Goal: Information Seeking & Learning: Learn about a topic

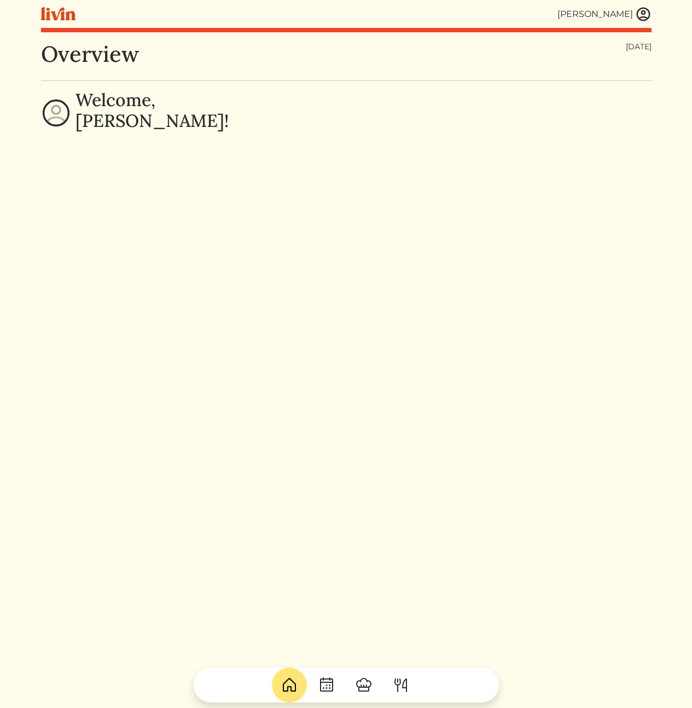
click at [370, 690] on img at bounding box center [364, 685] width 18 height 18
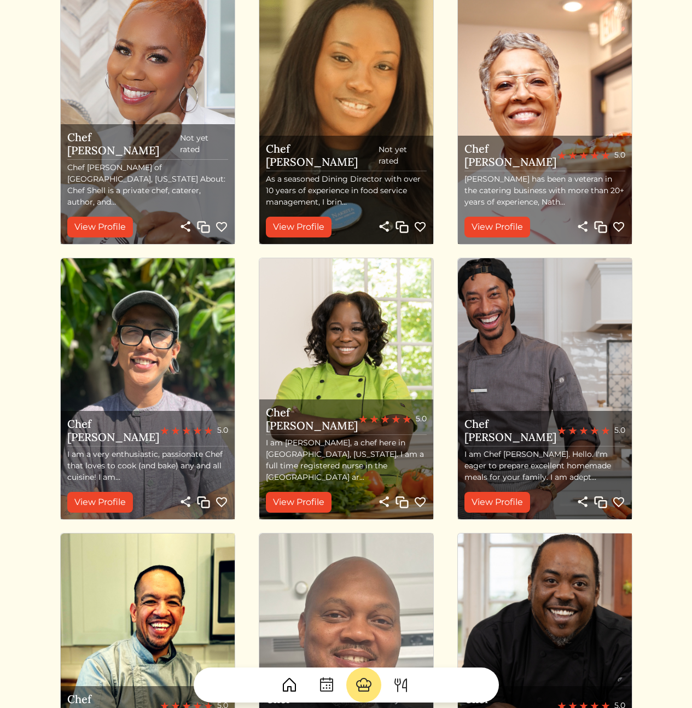
scroll to position [946, 0]
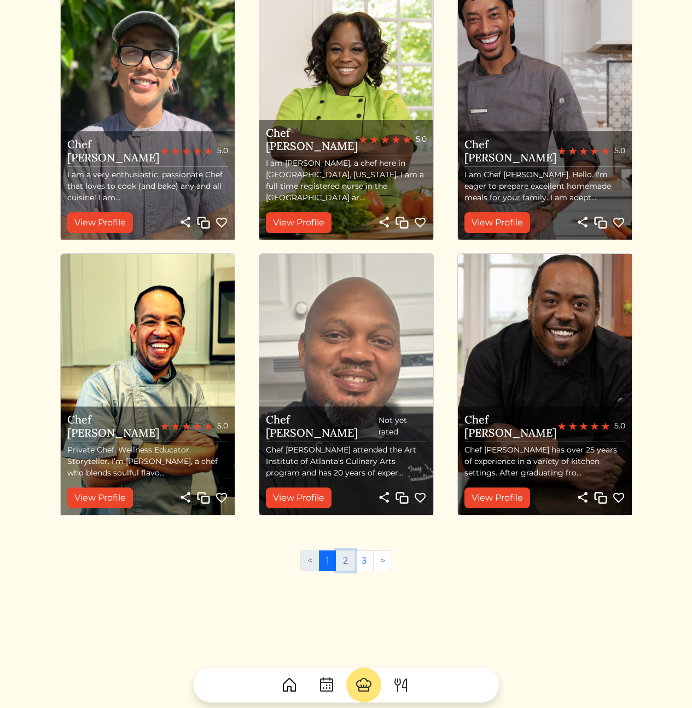
click at [348, 559] on link "2" at bounding box center [345, 560] width 19 height 21
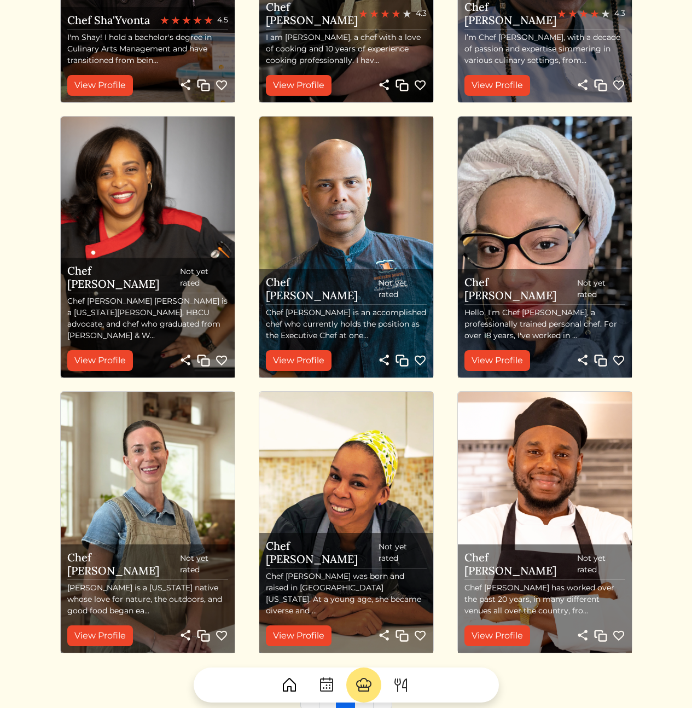
scroll to position [887, 0]
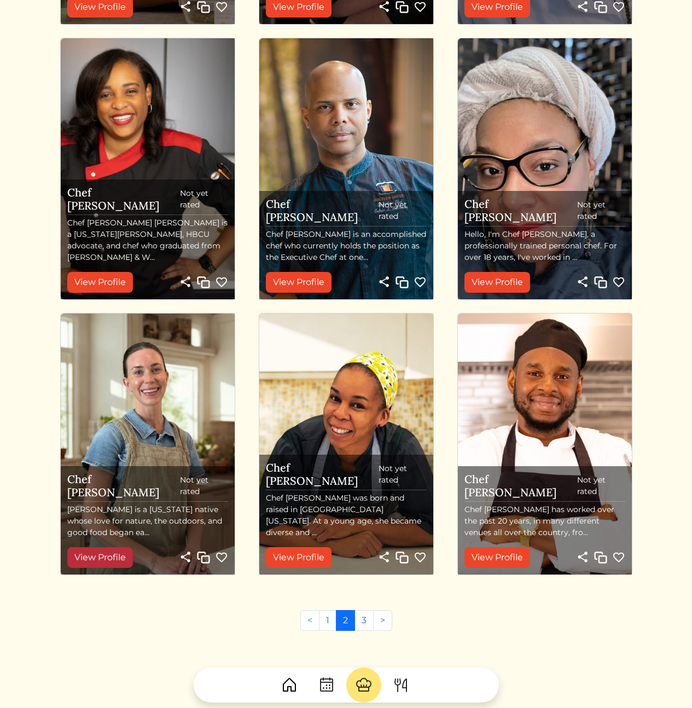
click at [107, 560] on link "View Profile" at bounding box center [100, 557] width 66 height 21
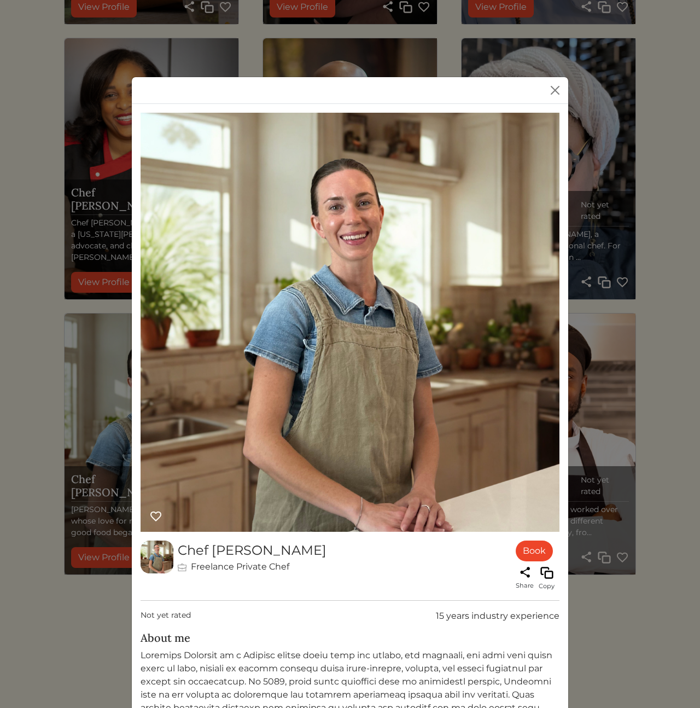
scroll to position [273, 0]
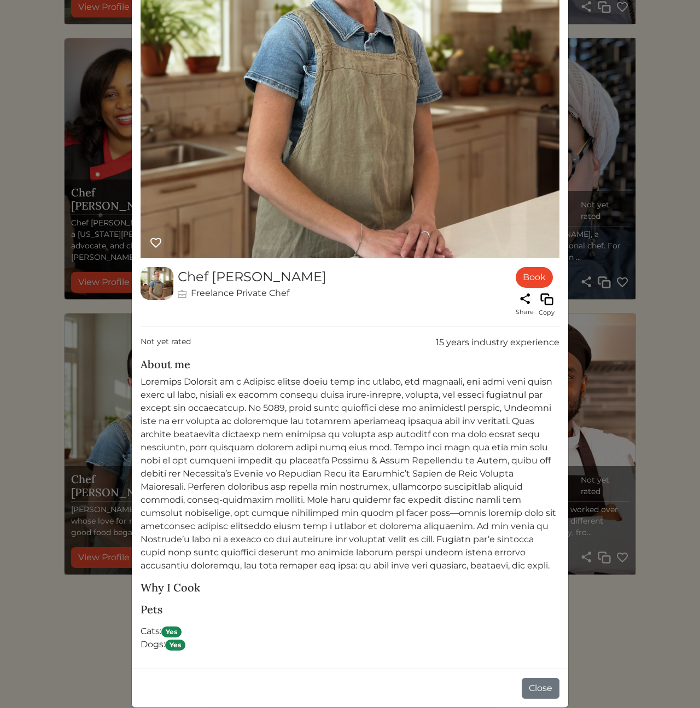
click at [337, 462] on p at bounding box center [350, 473] width 419 height 197
click at [234, 496] on p at bounding box center [350, 473] width 419 height 197
drag, startPoint x: 247, startPoint y: 487, endPoint x: 241, endPoint y: 487, distance: 6.0
click at [246, 487] on p at bounding box center [350, 473] width 419 height 197
click at [56, 474] on div "Chef Courtney Freelance Private Chef Book Share Copy Not yet rated 15 years ind…" at bounding box center [350, 354] width 700 height 708
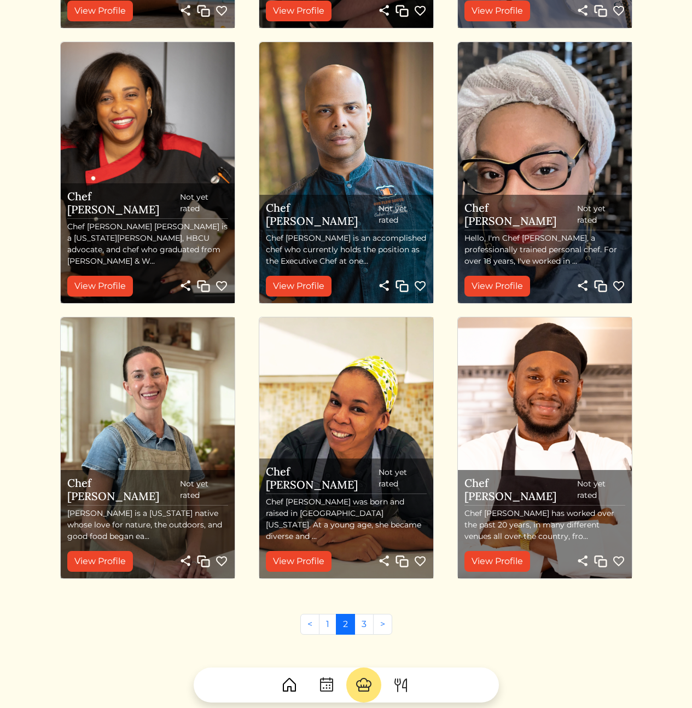
scroll to position [887, 0]
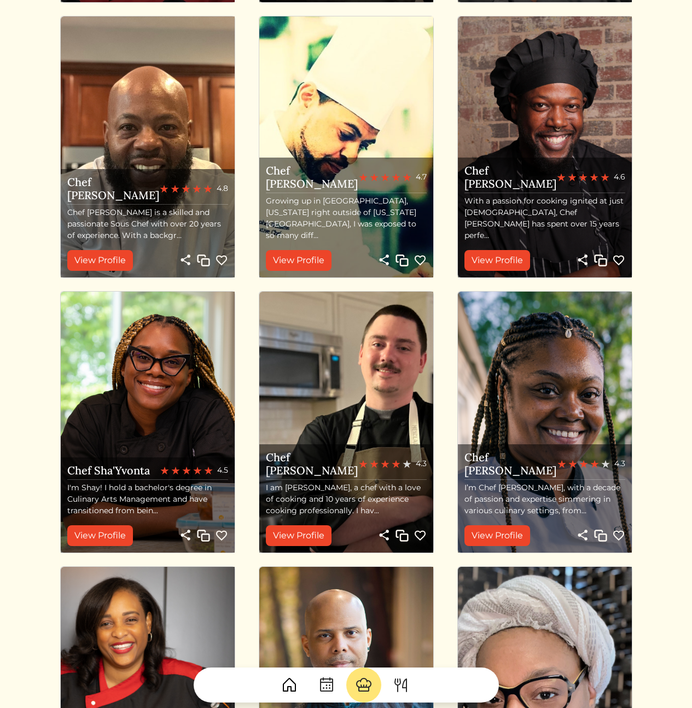
scroll to position [302, 0]
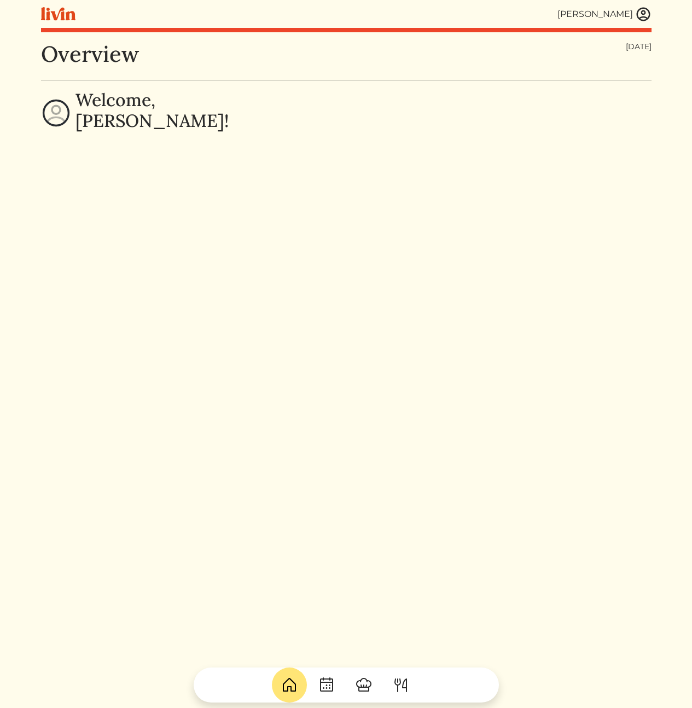
click at [343, 688] on link at bounding box center [326, 684] width 35 height 35
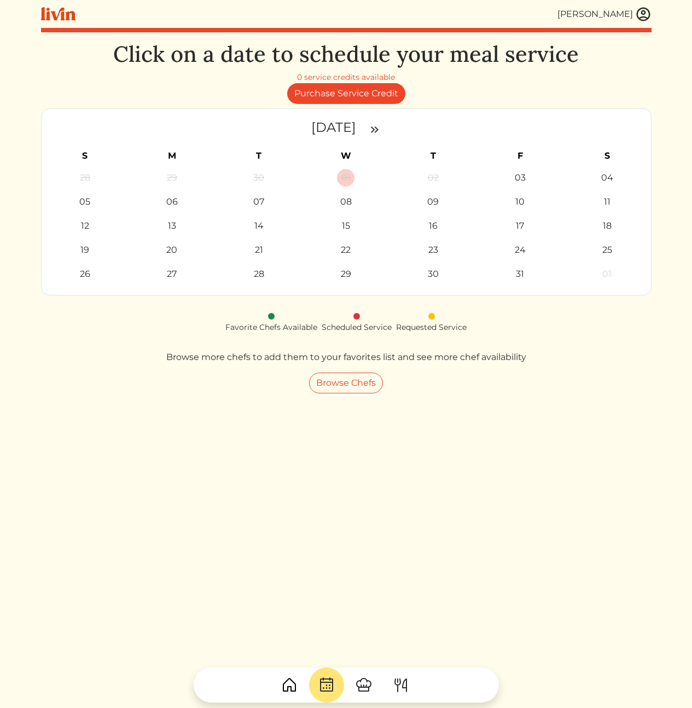
click at [357, 689] on img at bounding box center [364, 685] width 18 height 18
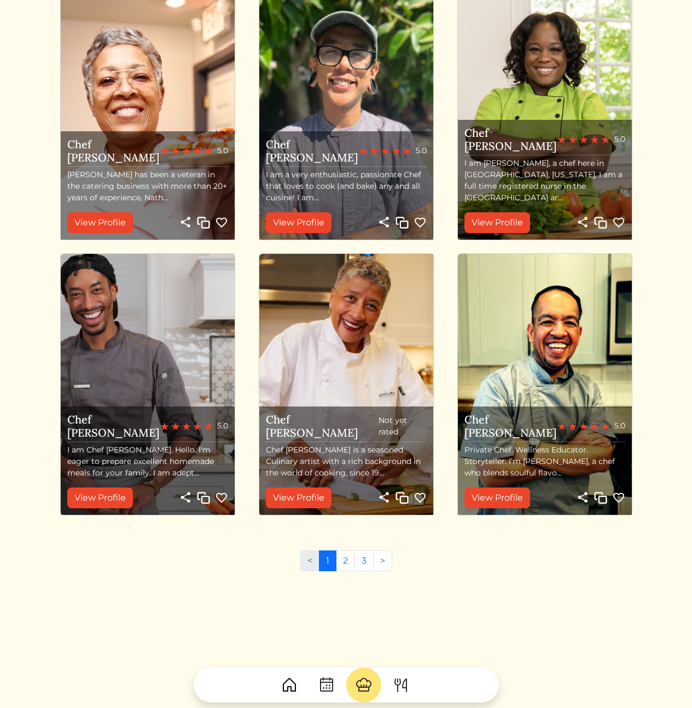
scroll to position [924, 0]
